Goal: Task Accomplishment & Management: Manage account settings

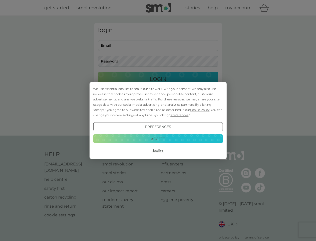
click at [200, 109] on span "Cookie Policy" at bounding box center [199, 110] width 19 height 4
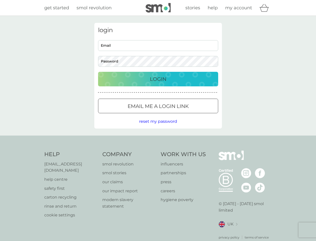
click at [179, 115] on div "login Email Password Login ● ● ● ● ● ● ● ● ● ● ● ● ● ● ● ● ● ● ● ● ● ● ● ● ● ● …" at bounding box center [158, 75] width 128 height 105
click at [158, 127] on div "login Email Password Login ● ● ● ● ● ● ● ● ● ● ● ● ● ● ● ● ● ● ● ● ● ● ● ● ● ● …" at bounding box center [158, 75] width 128 height 105
click at [158, 150] on div "Help [EMAIL_ADDRESS][DOMAIN_NAME] help centre safety first carton recycling rin…" at bounding box center [158, 194] width 228 height 89
click at [158, 138] on div "Help [EMAIL_ADDRESS][DOMAIN_NAME] help centre safety first carton recycling rin…" at bounding box center [158, 194] width 316 height 119
